Goal: Find specific page/section: Find specific page/section

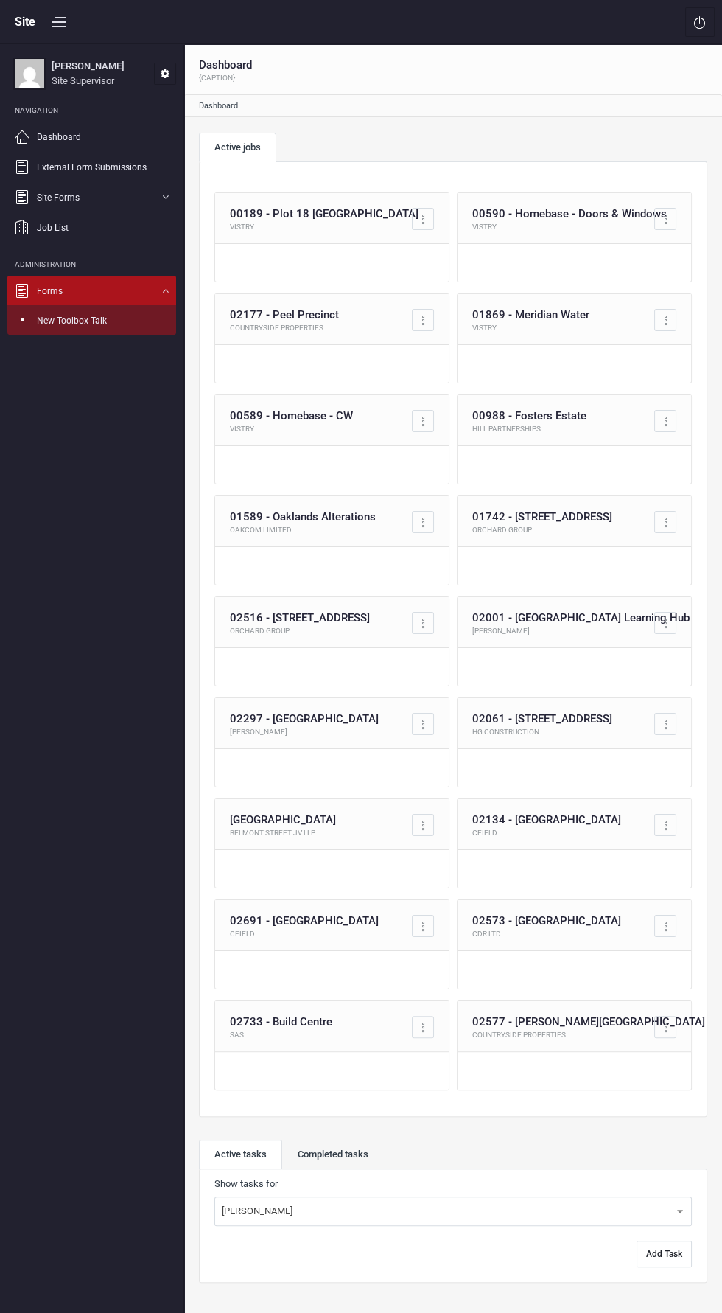
click at [168, 199] on li "Site Forms SC Forms Toolbox Talks Other Forms Short Delivery" at bounding box center [91, 197] width 169 height 30
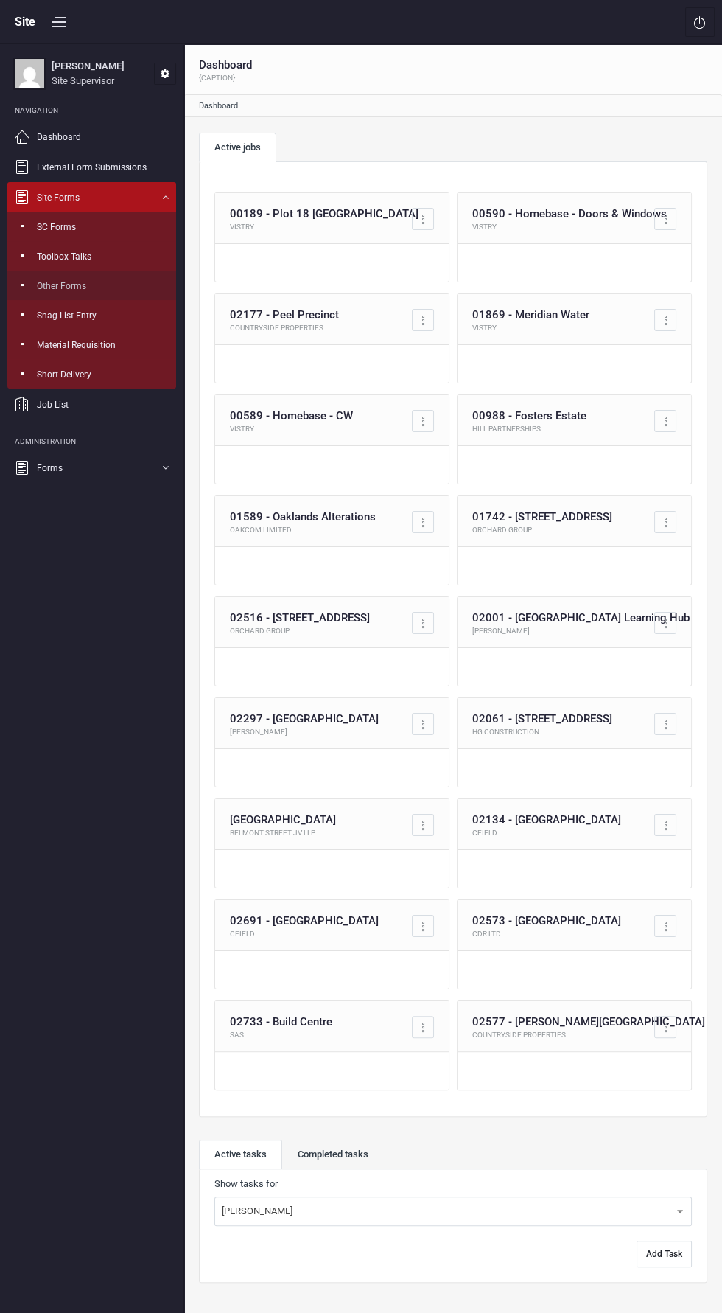
click at [122, 283] on link "Other Forms" at bounding box center [91, 285] width 169 height 29
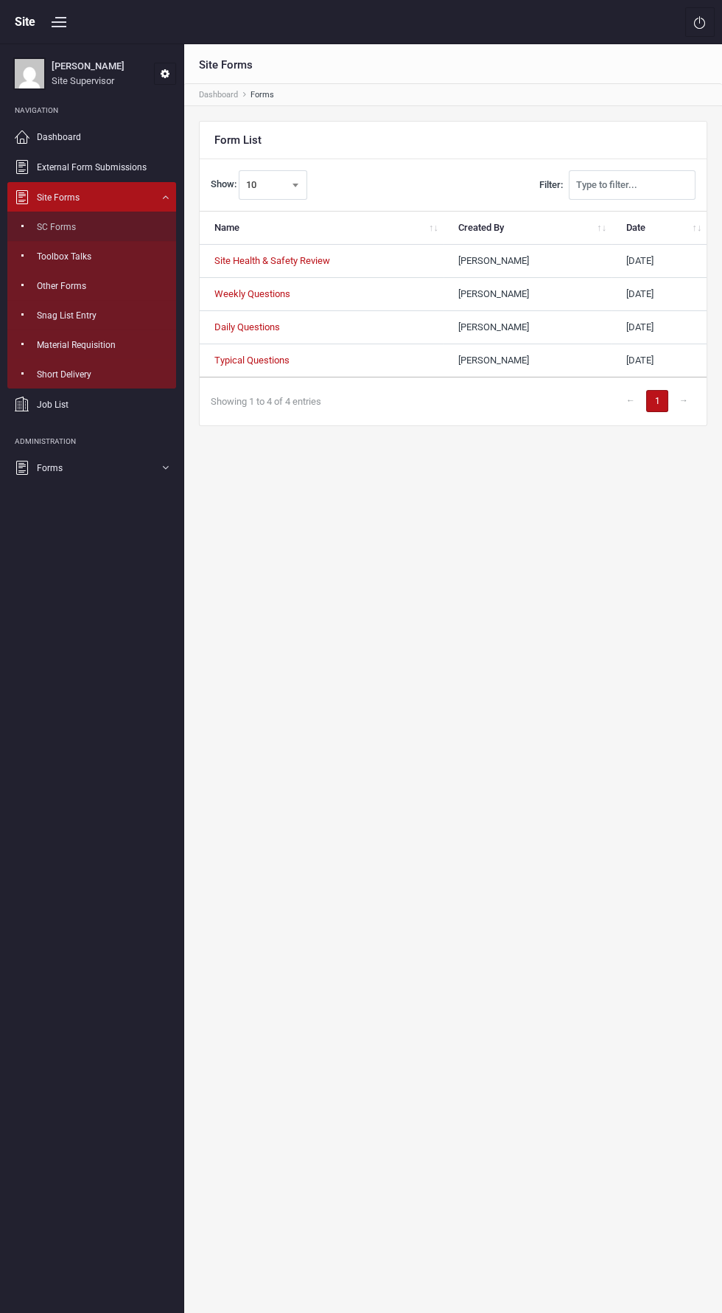
click at [121, 229] on link "SC Forms" at bounding box center [91, 226] width 169 height 29
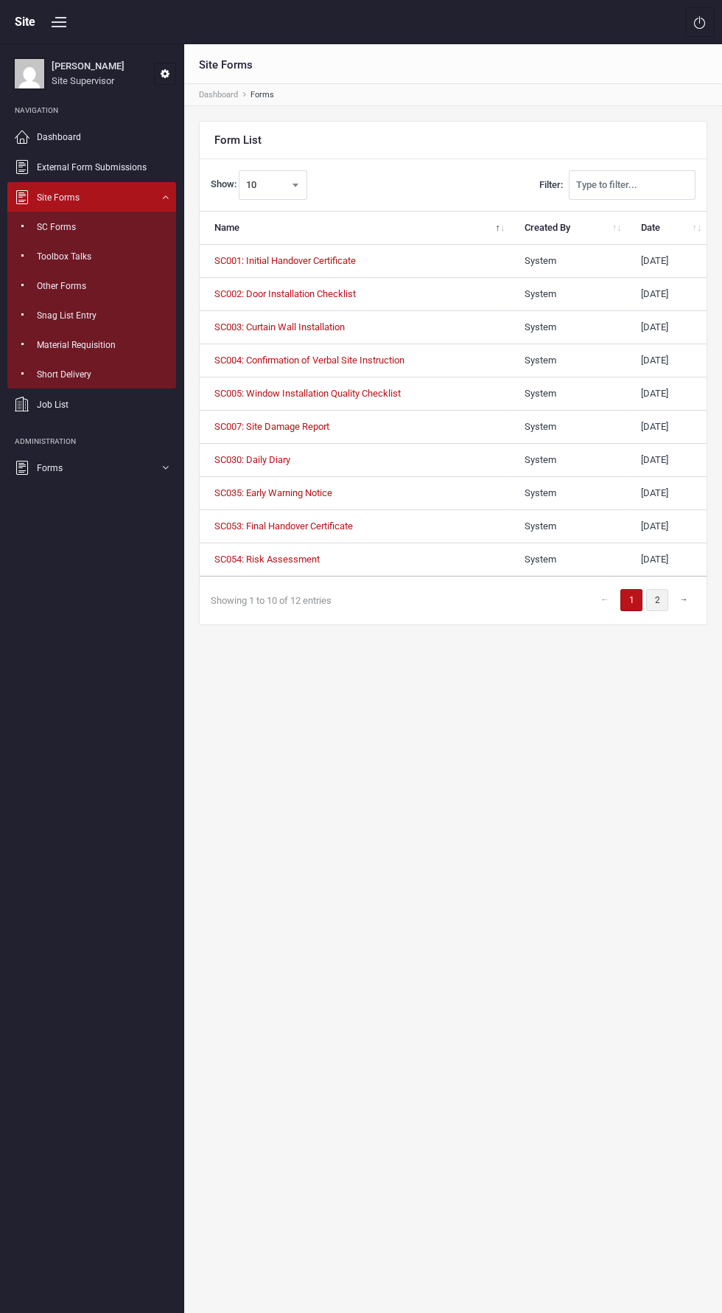
click at [655, 596] on link "2" at bounding box center [657, 600] width 22 height 22
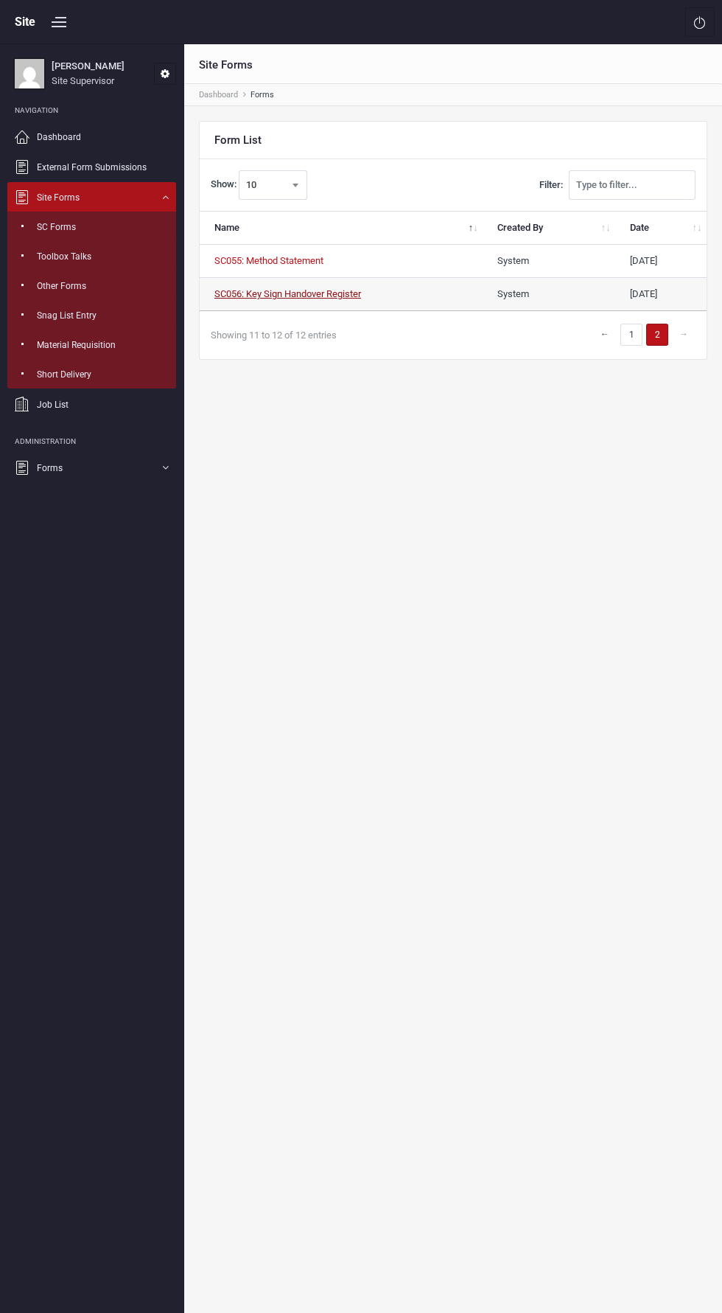
click at [355, 288] on link "SC056: Key Sign Handover Register" at bounding box center [288, 293] width 147 height 11
